Goal: Information Seeking & Learning: Learn about a topic

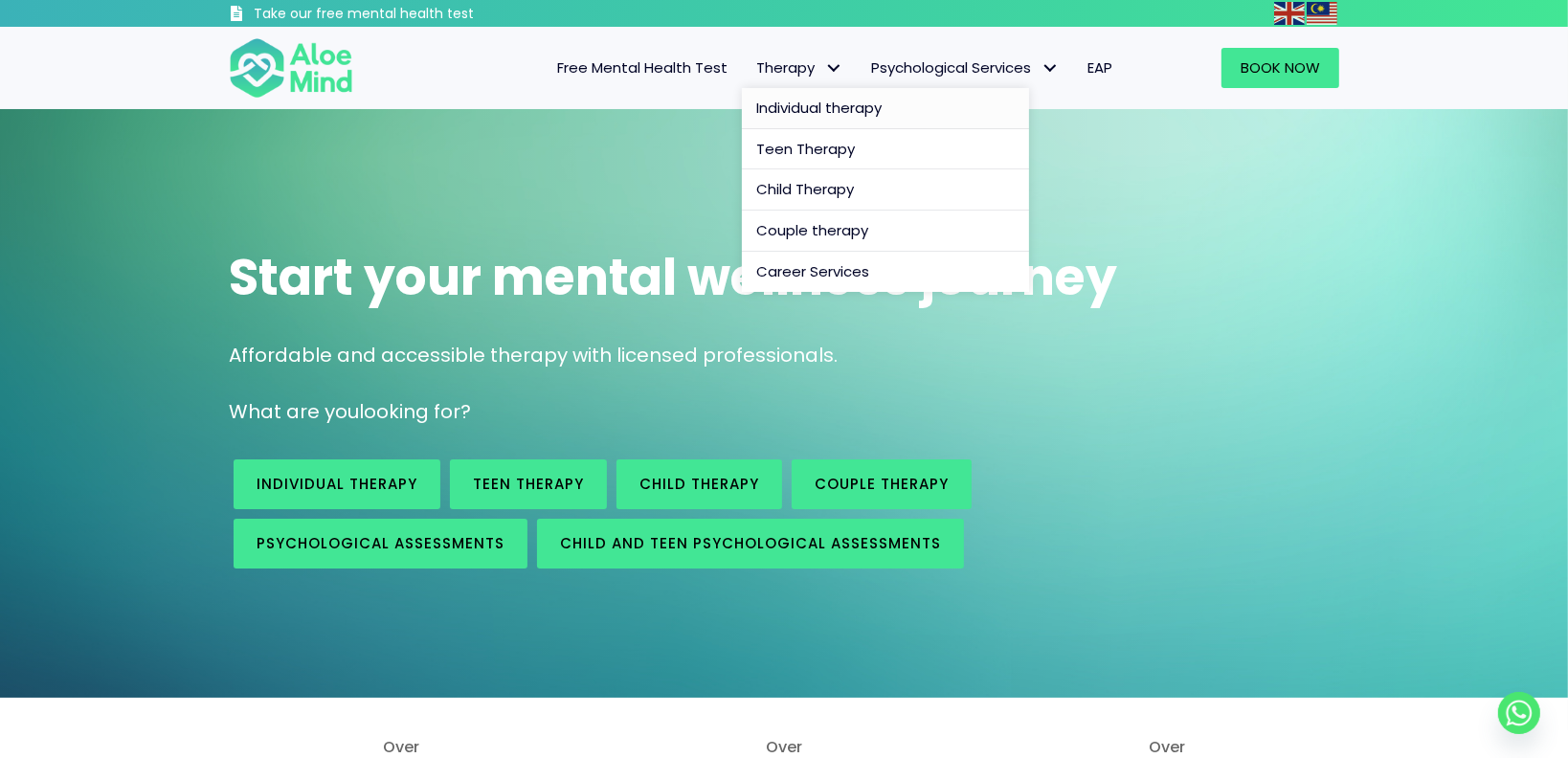
click at [825, 105] on span "Individual therapy" at bounding box center [819, 107] width 125 height 21
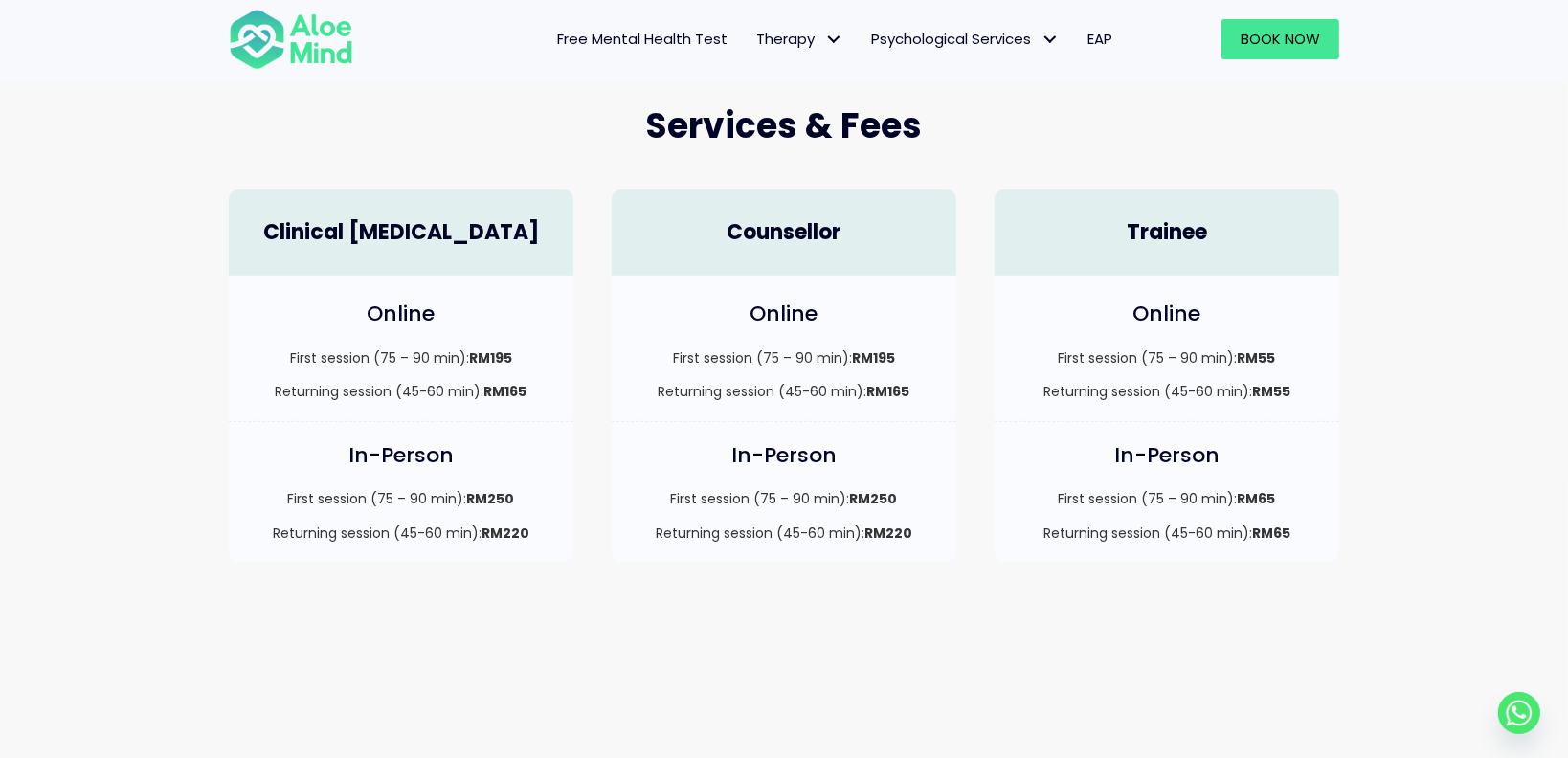
scroll to position [498, 0]
click at [499, 358] on strong "RM195" at bounding box center [490, 357] width 43 height 20
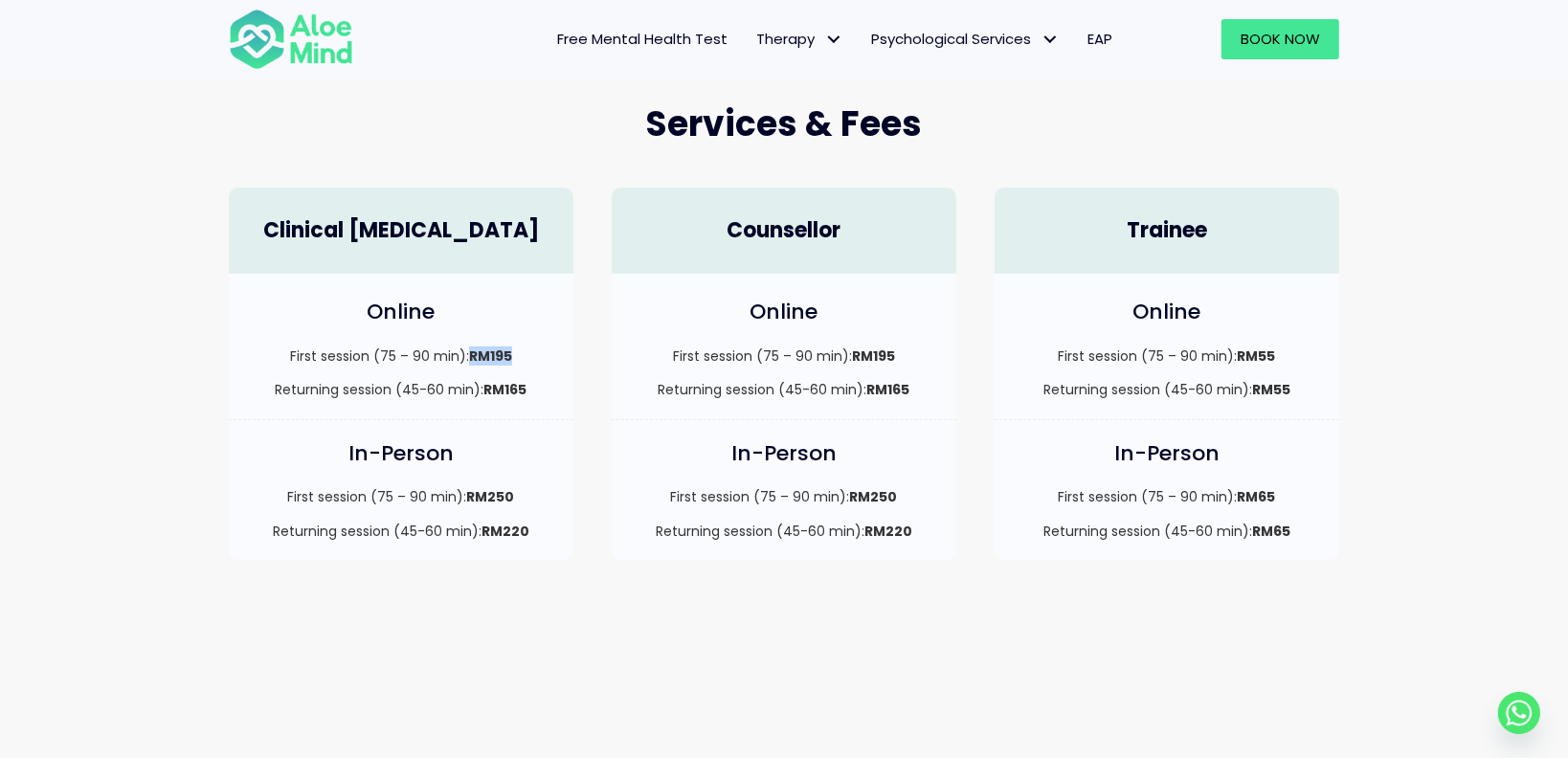
click at [499, 358] on strong "RM195" at bounding box center [490, 357] width 43 height 20
click at [490, 357] on strong "RM195" at bounding box center [490, 357] width 43 height 20
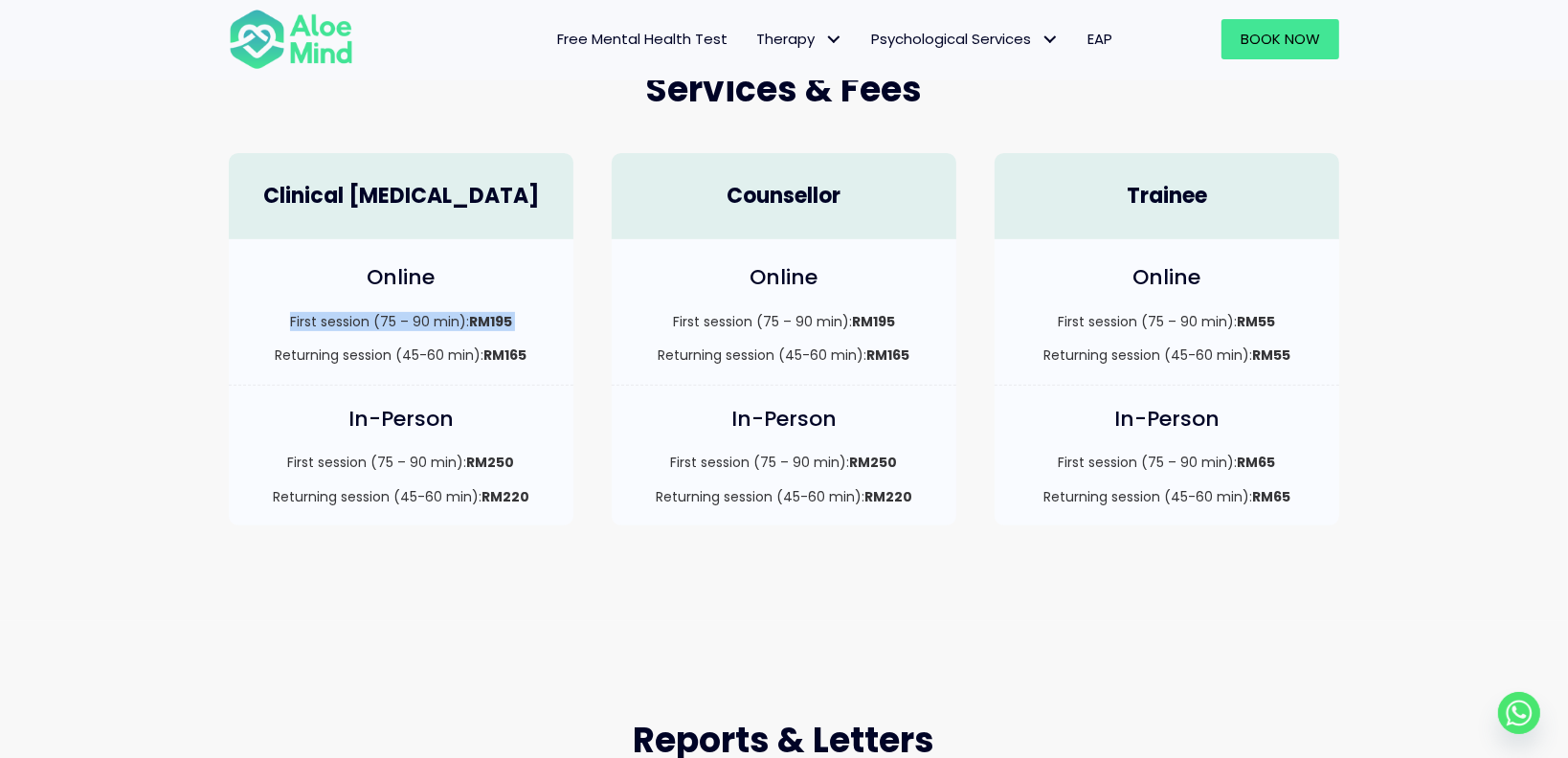
scroll to position [531, 0]
